Goal: Task Accomplishment & Management: Manage account settings

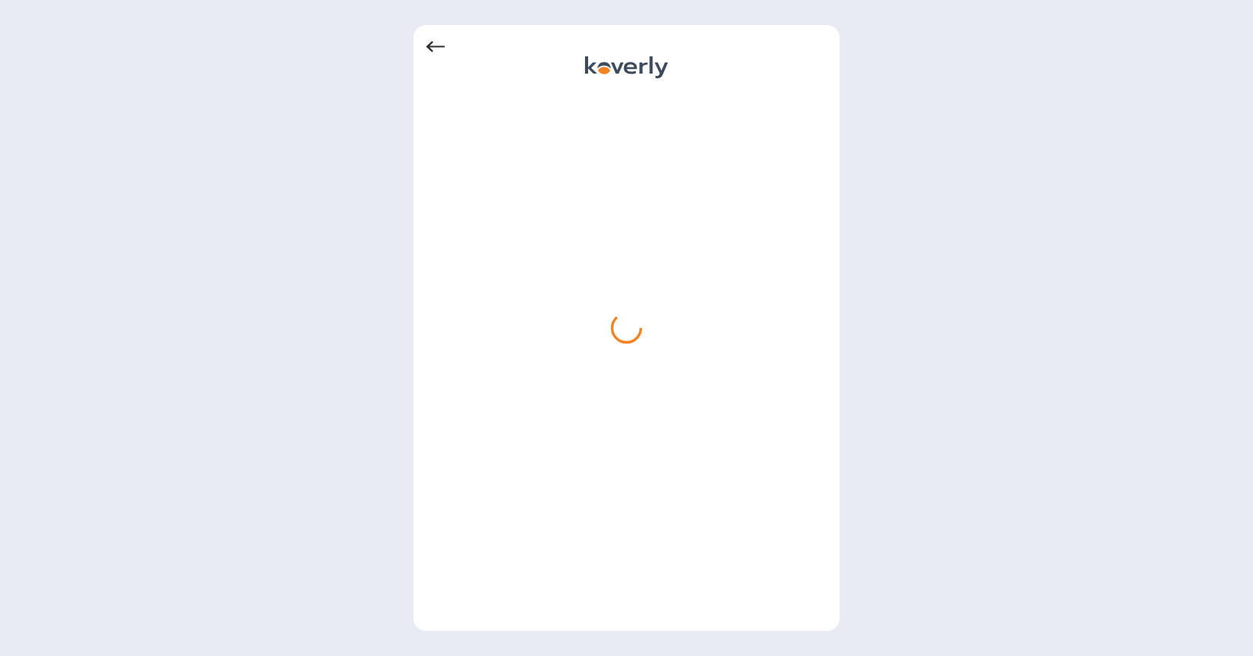
click at [435, 47] on icon at bounding box center [435, 47] width 19 height 19
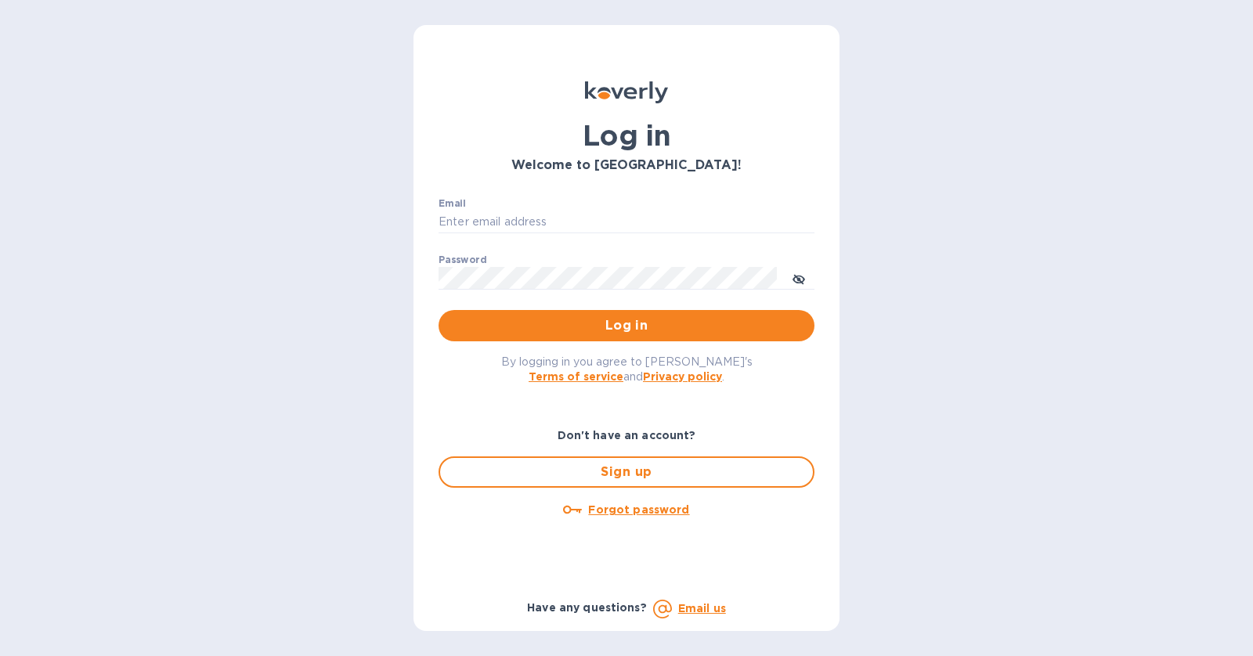
type input "[PERSON_NAME][EMAIL_ADDRESS][DOMAIN_NAME]"
click at [696, 323] on span "Log in" at bounding box center [626, 325] width 351 height 19
